Goal: Transaction & Acquisition: Purchase product/service

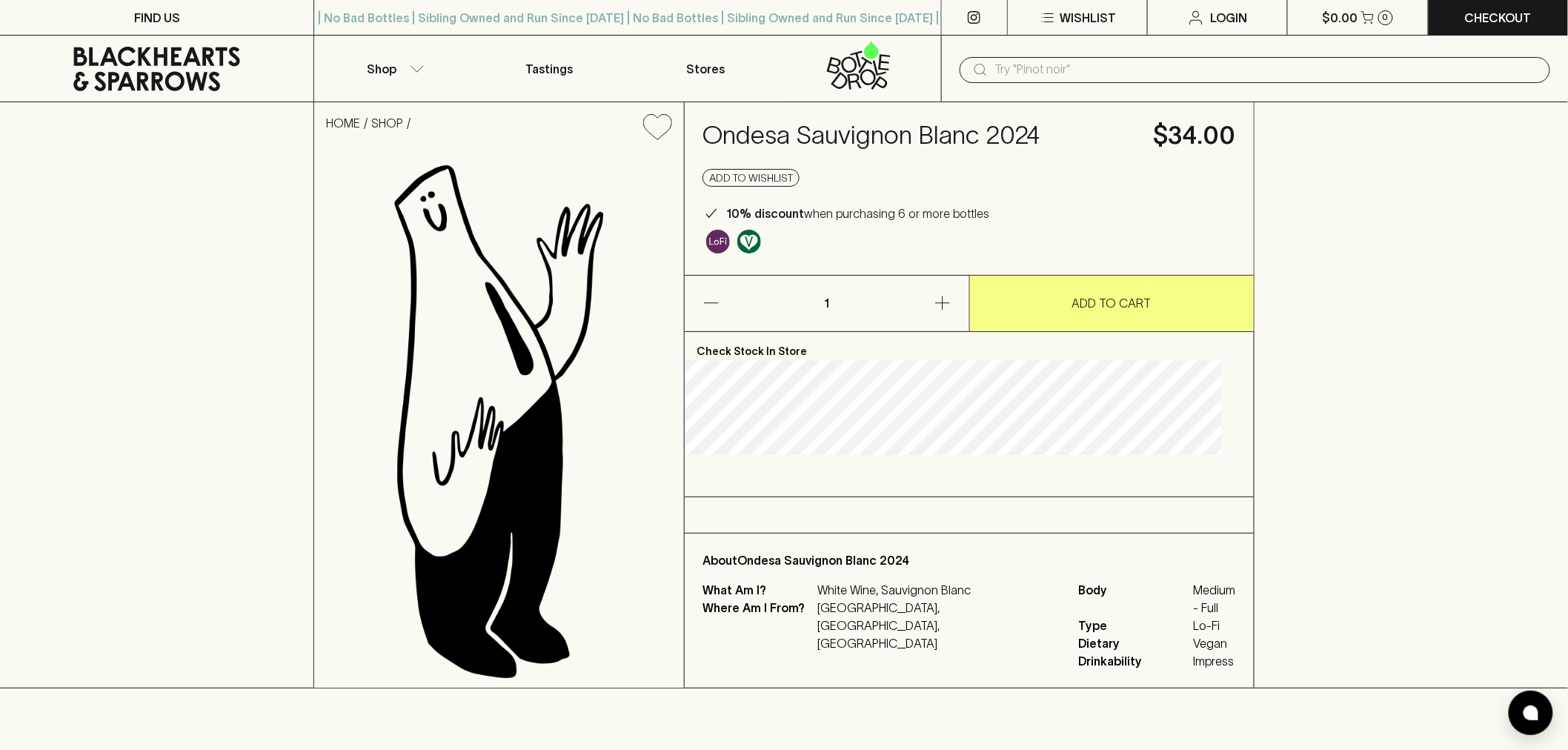
click at [942, 137] on h4 "Ondesa Sauvignon Blanc 2024" at bounding box center [919, 136] width 434 height 31
